Goal: Task Accomplishment & Management: Complete application form

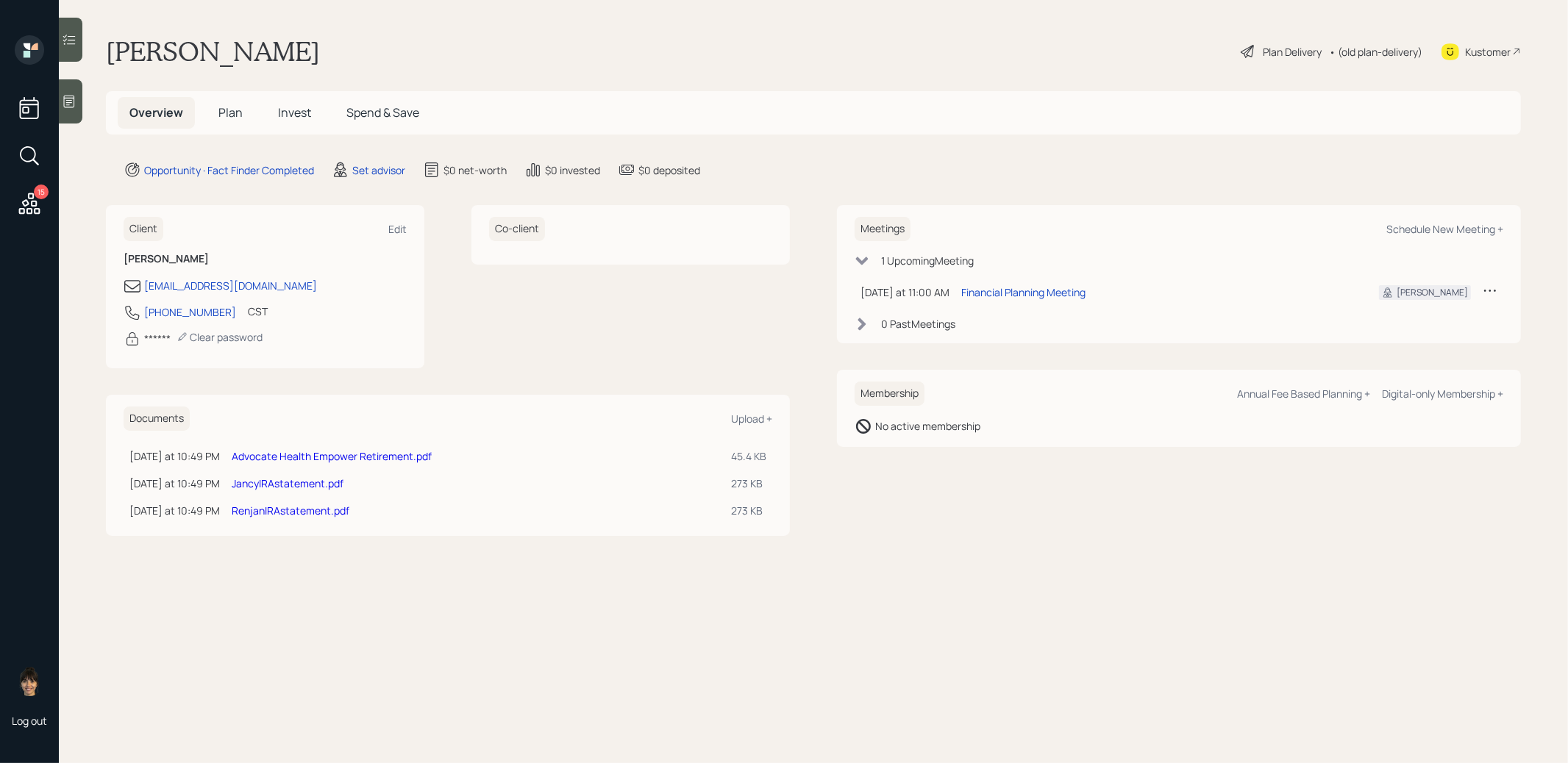
click at [258, 510] on link "RenjanIRAstatement.pdf" at bounding box center [290, 511] width 118 height 14
click at [281, 480] on link "JancyIRAstatement.pdf" at bounding box center [287, 483] width 112 height 14
click at [231, 112] on span "Plan" at bounding box center [230, 113] width 25 height 16
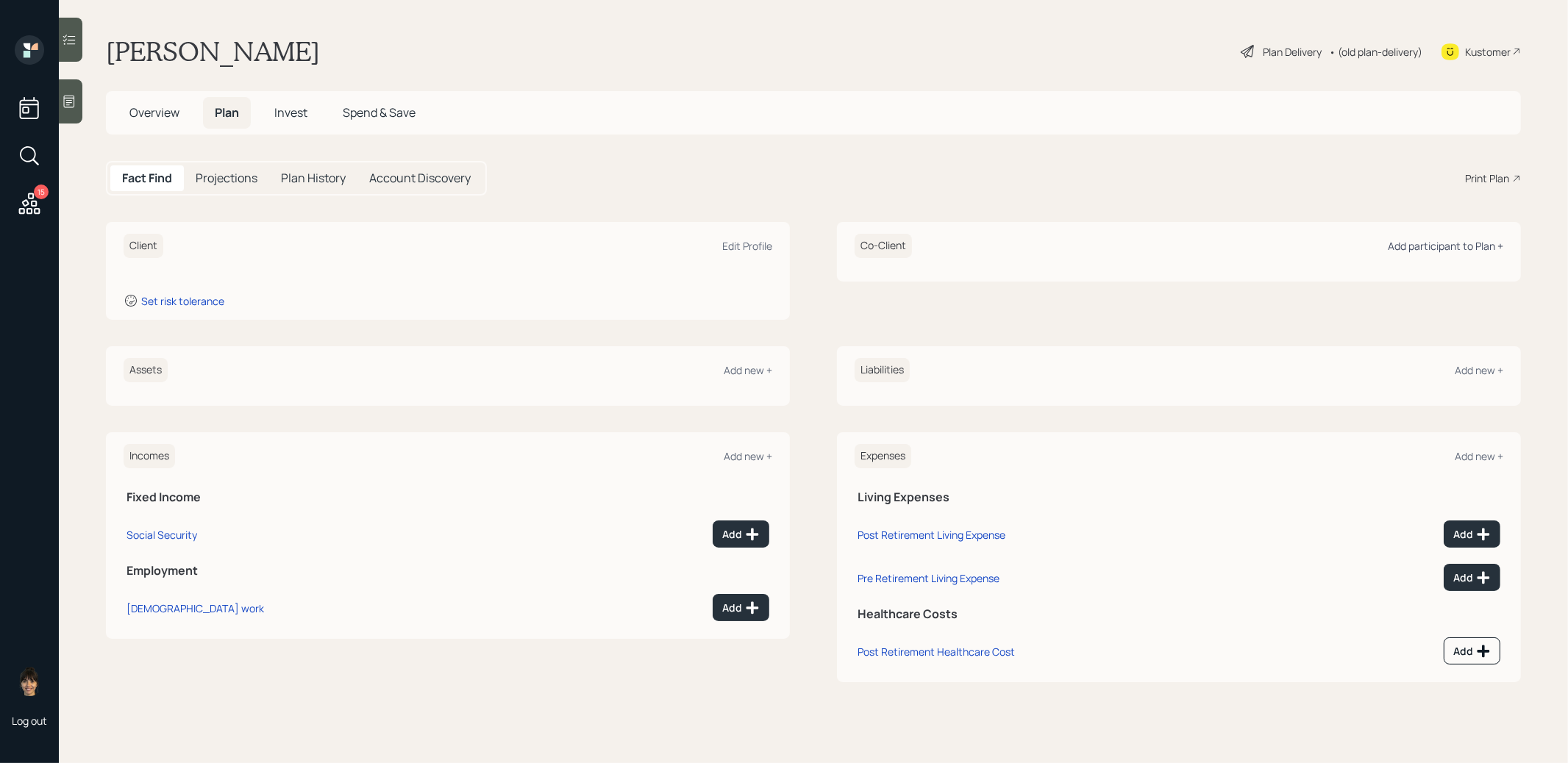
click at [1435, 244] on div "Add participant to Plan +" at bounding box center [1445, 246] width 115 height 14
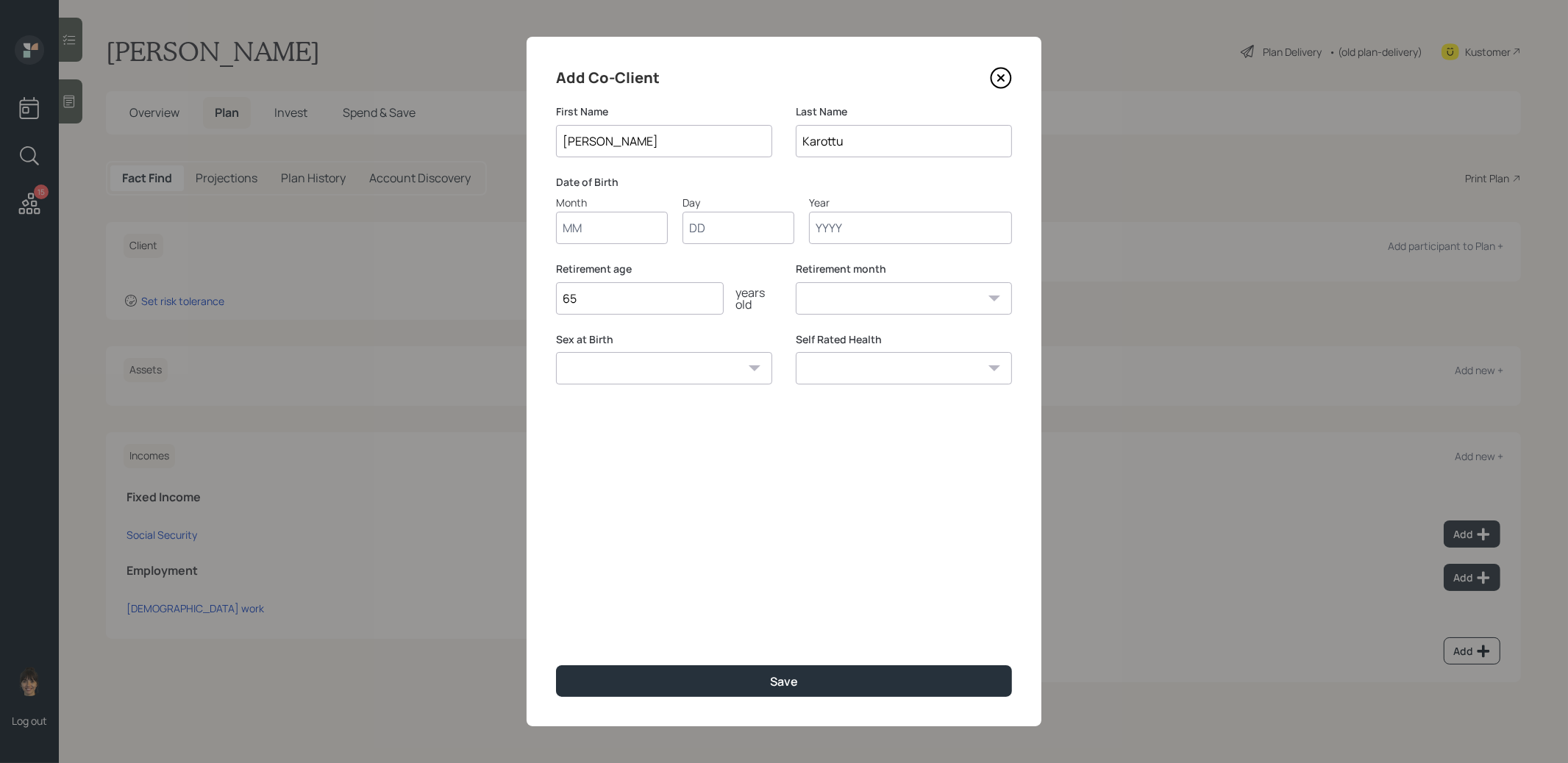
type input "Jancy"
click at [598, 262] on label "Retirement age" at bounding box center [664, 269] width 216 height 15
click at [590, 228] on input "Month" at bounding box center [611, 228] width 112 height 33
type input "01"
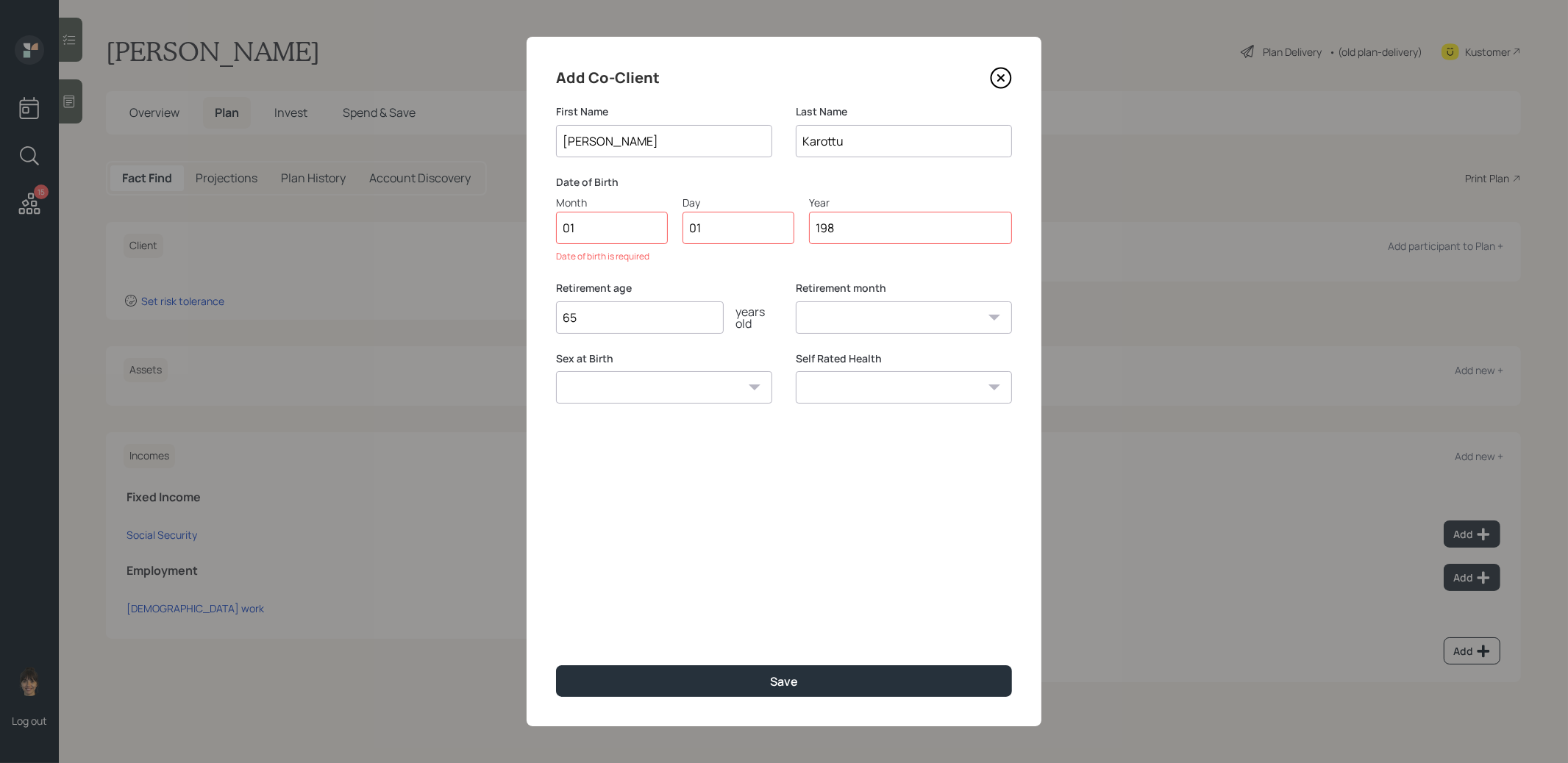
type input "1980"
select select "1"
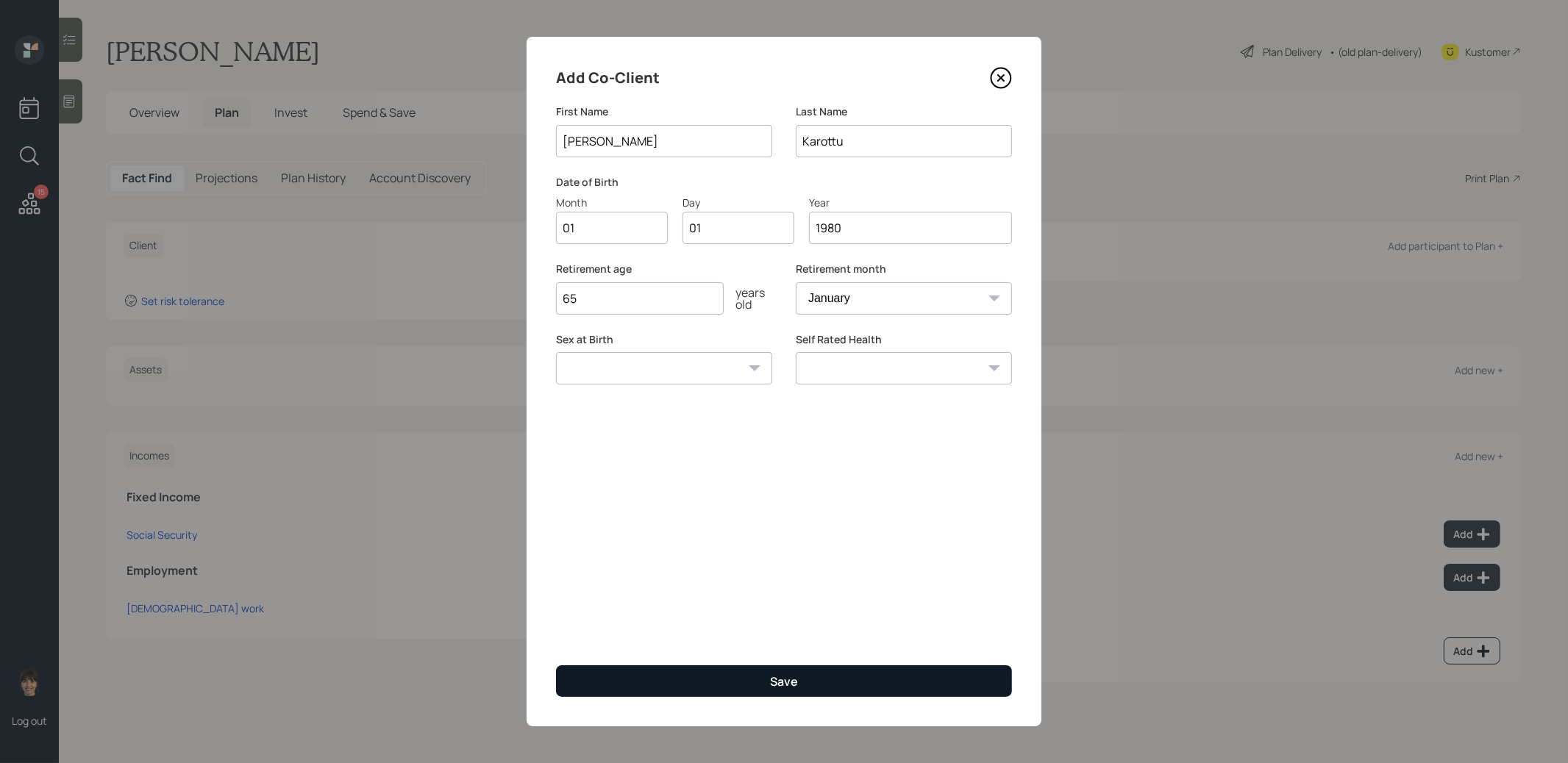
type input "1980"
click at [668, 679] on button "Save" at bounding box center [784, 681] width 456 height 32
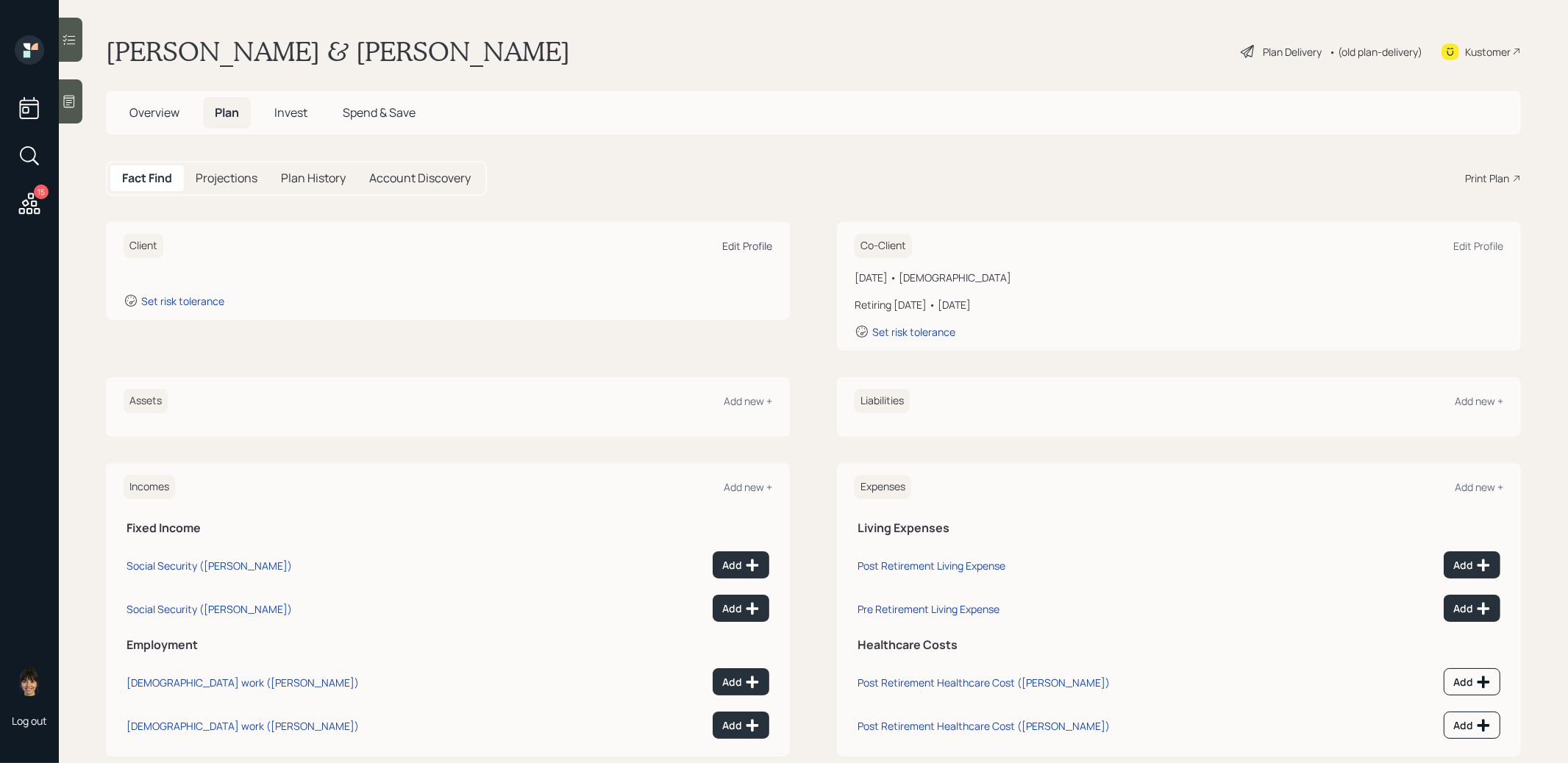
click at [745, 244] on div "Edit Profile" at bounding box center [747, 246] width 50 height 14
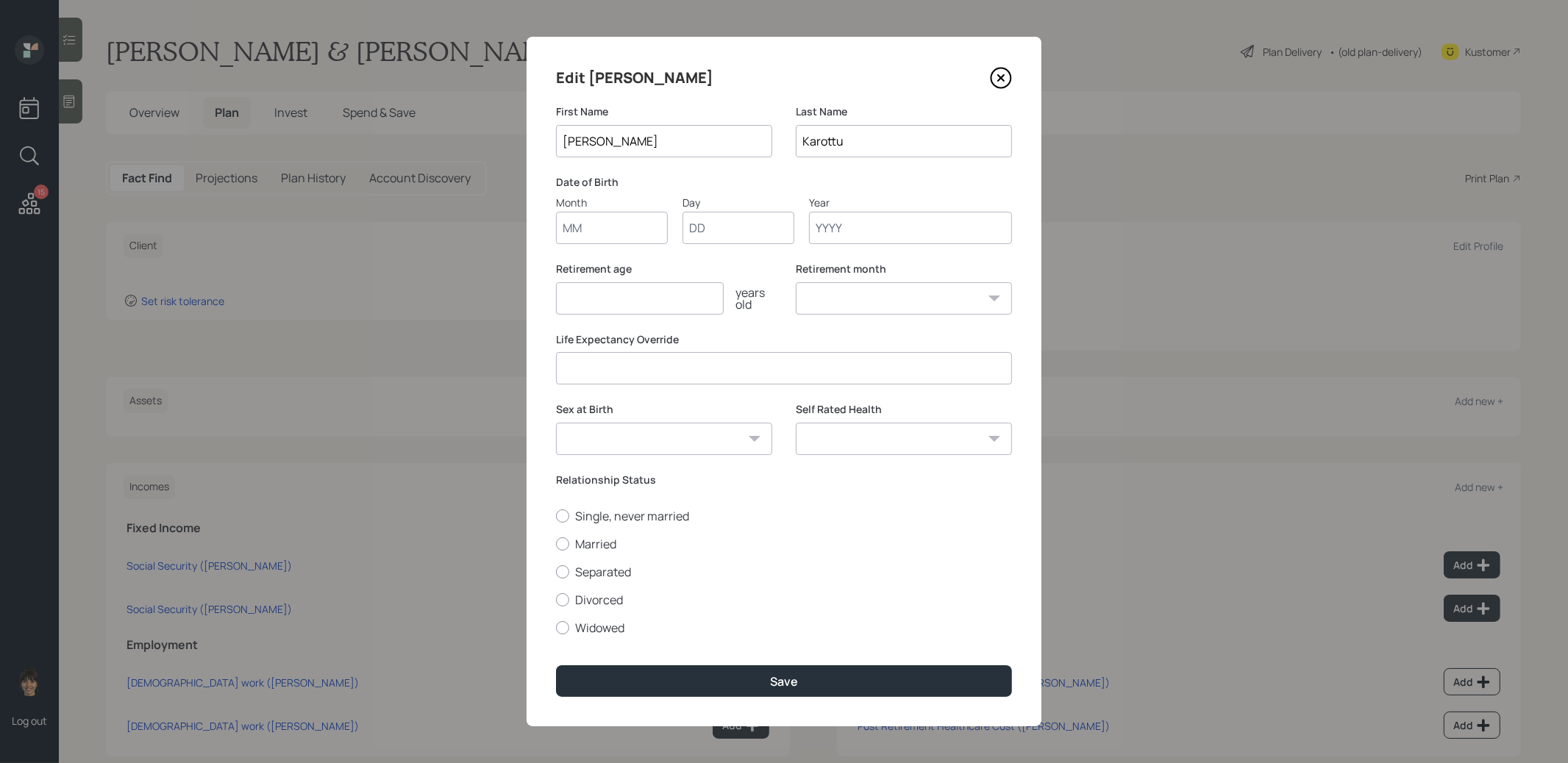
click at [603, 224] on input "Month" at bounding box center [611, 228] width 112 height 33
type input "01"
type input "1985"
select select "1"
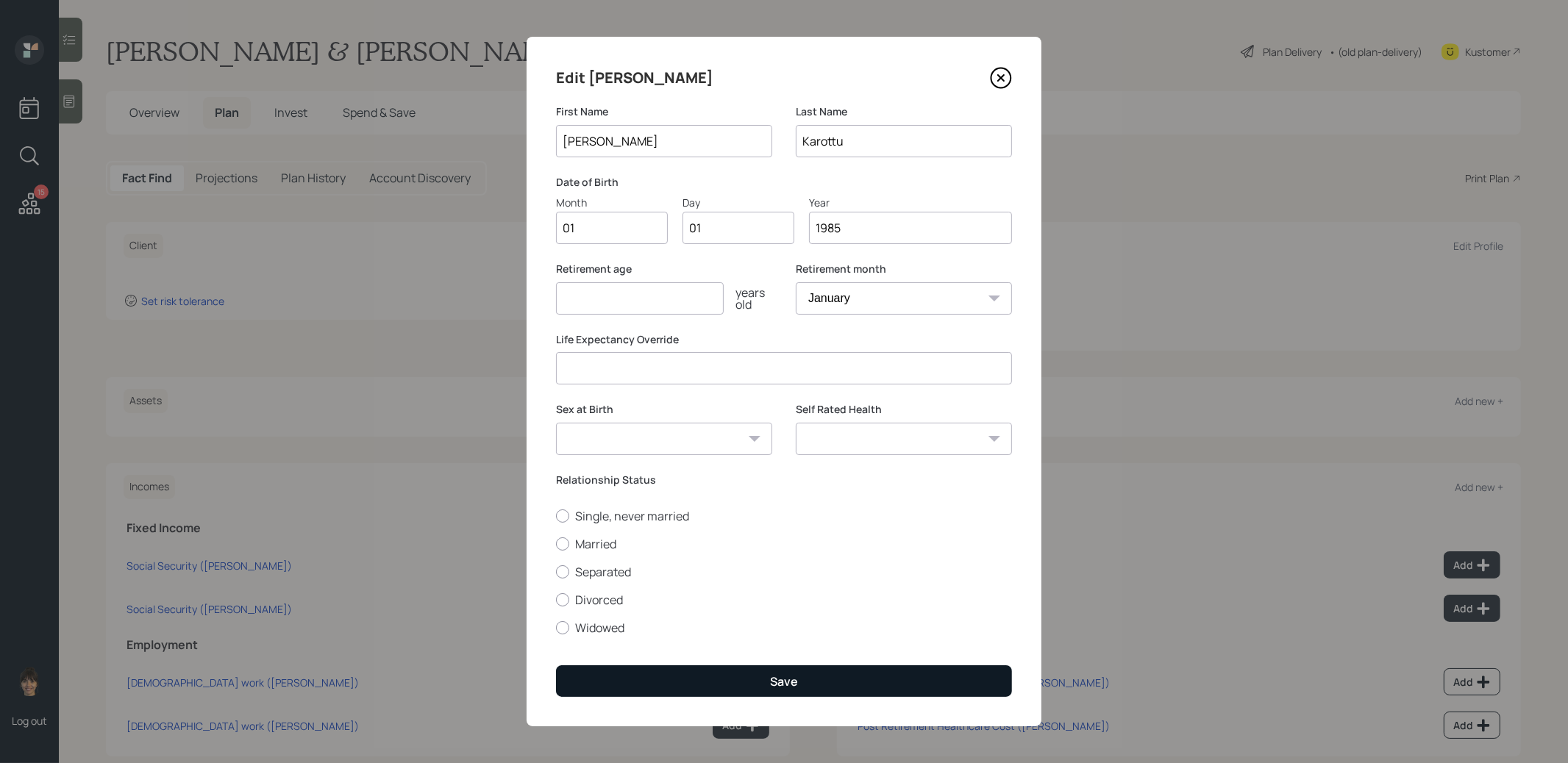
type input "1985"
click at [669, 681] on button "Save" at bounding box center [784, 681] width 456 height 32
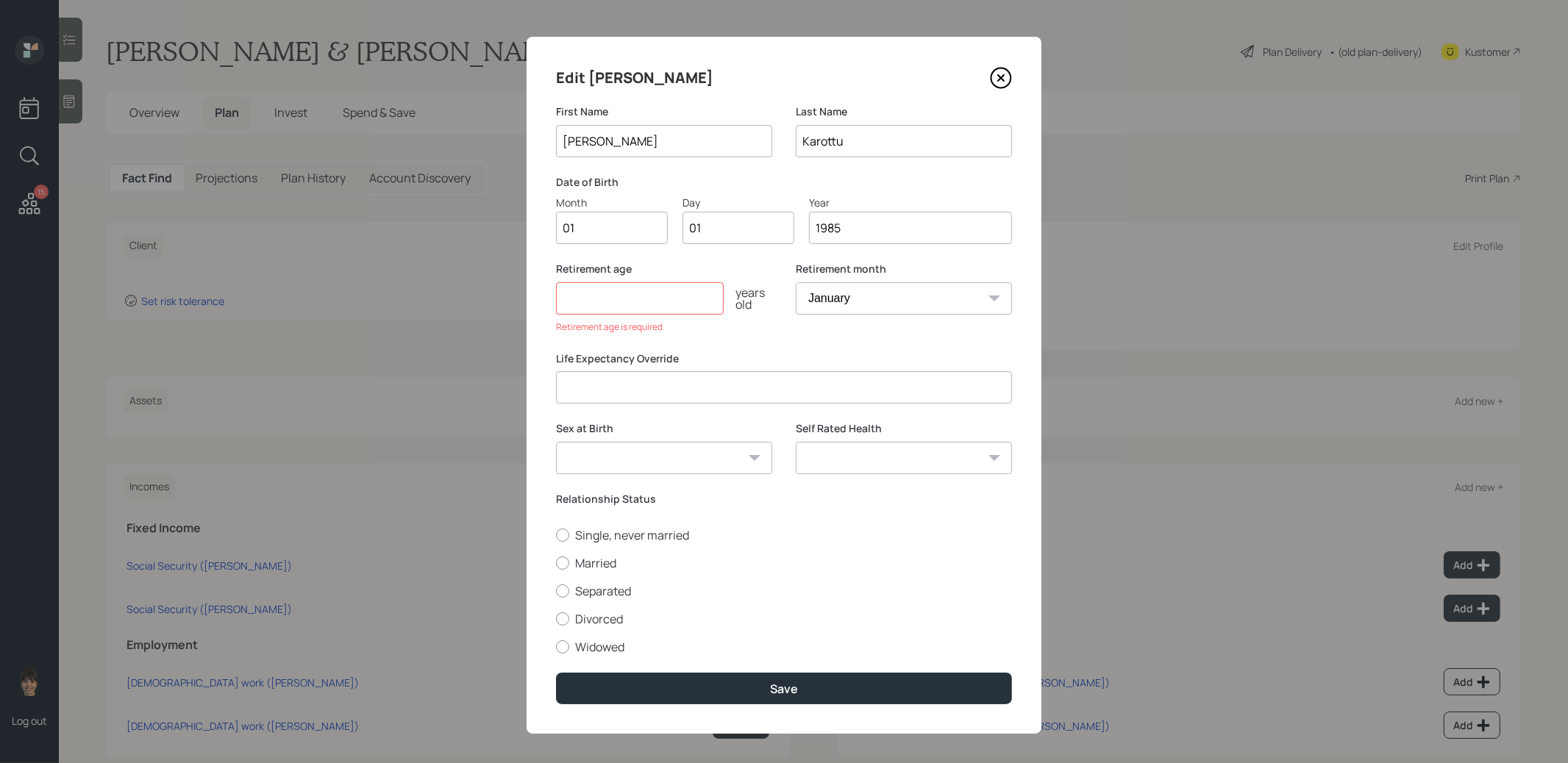
click at [616, 309] on input "number" at bounding box center [639, 298] width 168 height 33
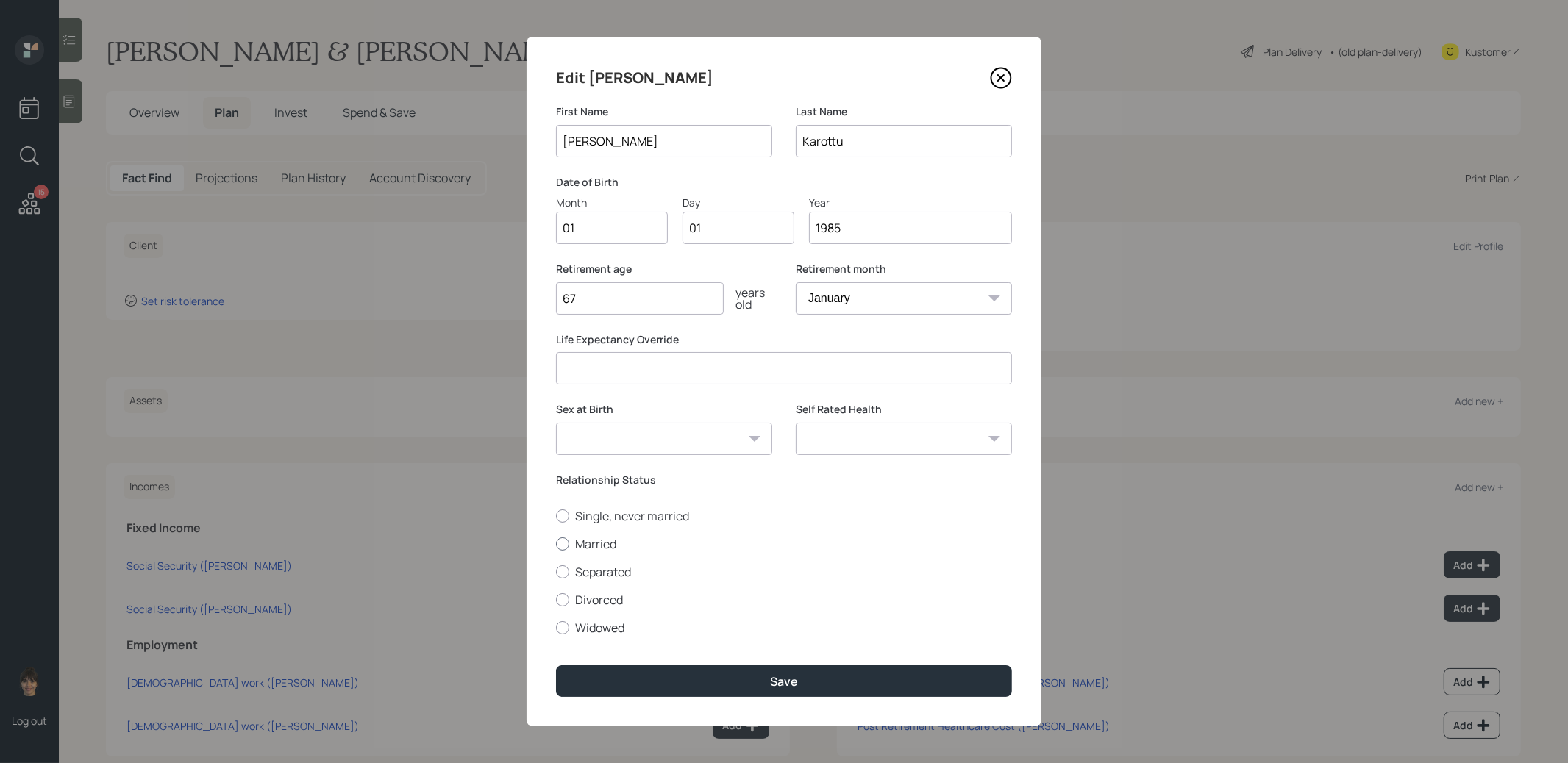
type input "67"
click at [564, 540] on div at bounding box center [562, 543] width 13 height 13
click at [556, 543] on input "Married" at bounding box center [555, 543] width 1 height 1
radio input "true"
click at [617, 675] on button "Save" at bounding box center [784, 681] width 456 height 32
